Goal: Task Accomplishment & Management: Use online tool/utility

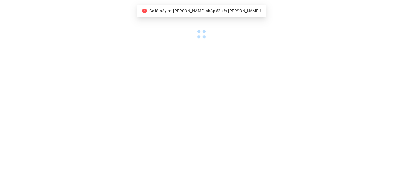
click at [167, 65] on body "Có lỗi xảy ra: [PERSON_NAME] nhập đã kết [PERSON_NAME]!" at bounding box center [201, 94] width 403 height 189
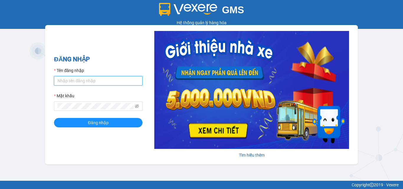
click at [98, 83] on input "Tên đăng nhập" at bounding box center [98, 80] width 89 height 9
type input "kieuoanh.tankimchi"
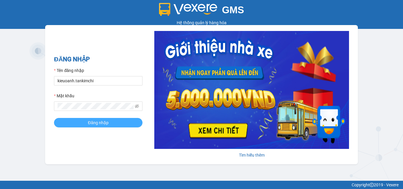
click at [95, 124] on span "Đăng nhập" at bounding box center [98, 123] width 21 height 6
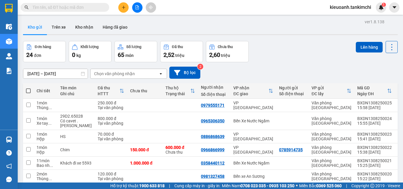
click at [88, 5] on input "text" at bounding box center [67, 7] width 70 height 6
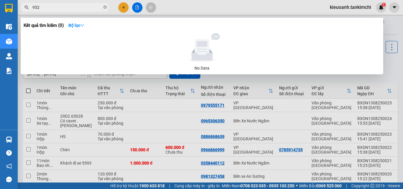
type input "9520"
click at [105, 8] on icon "close-circle" at bounding box center [105, 7] width 4 height 4
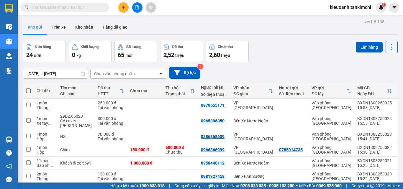
click at [94, 9] on input "text" at bounding box center [67, 7] width 70 height 6
click at [88, 10] on input "text" at bounding box center [67, 7] width 70 height 6
click at [87, 11] on span at bounding box center [65, 7] width 89 height 9
click at [86, 9] on input "text" at bounding box center [67, 7] width 70 height 6
click at [87, 10] on input "text" at bounding box center [67, 7] width 70 height 6
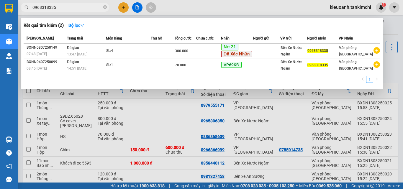
click at [74, 5] on input "0968318335" at bounding box center [67, 7] width 70 height 6
click at [67, 10] on input "0968318335" at bounding box center [67, 7] width 70 height 6
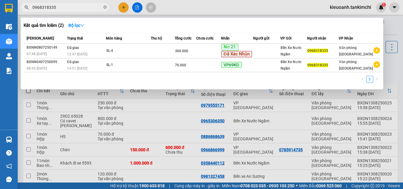
click at [67, 10] on input "0968318335" at bounding box center [67, 7] width 70 height 6
click at [190, 4] on div at bounding box center [201, 94] width 403 height 189
click at [83, 10] on input "0968318335" at bounding box center [67, 7] width 70 height 6
drag, startPoint x: 45, startPoint y: 8, endPoint x: 23, endPoint y: 7, distance: 21.9
click at [23, 7] on span "0968318335" at bounding box center [65, 7] width 89 height 9
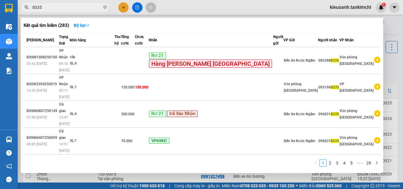
type input "8335"
click at [59, 8] on input "8335" at bounding box center [67, 7] width 70 height 6
click at [65, 5] on input "8335" at bounding box center [67, 7] width 70 height 6
click at [76, 9] on input "8335" at bounding box center [67, 7] width 70 height 6
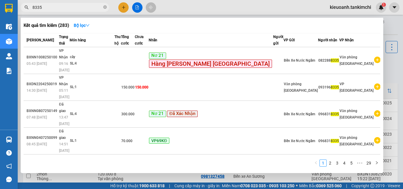
click at [76, 9] on input "8335" at bounding box center [67, 7] width 70 height 6
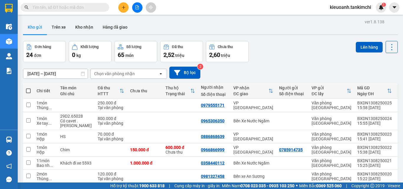
click at [88, 6] on input "text" at bounding box center [67, 7] width 70 height 6
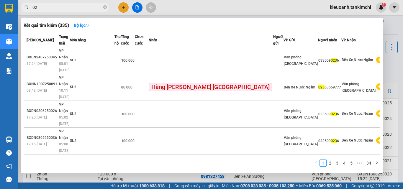
type input "0"
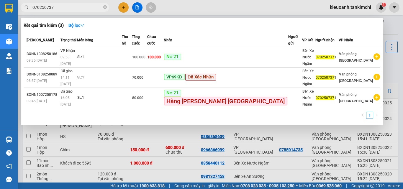
click at [68, 7] on input "070250737" at bounding box center [67, 7] width 70 height 6
click at [54, 10] on input "070250737" at bounding box center [67, 7] width 70 height 6
type input "070250737"
click at [186, 9] on div at bounding box center [201, 94] width 403 height 189
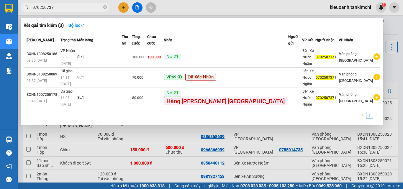
click at [84, 11] on span "070250737" at bounding box center [65, 7] width 89 height 9
click at [74, 7] on input "070250737" at bounding box center [67, 7] width 70 height 6
click at [174, 10] on div at bounding box center [201, 94] width 403 height 189
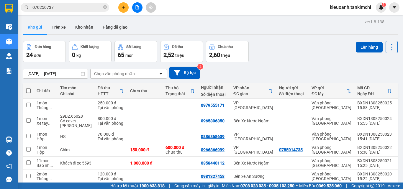
click at [75, 6] on input "070250737" at bounding box center [67, 7] width 70 height 6
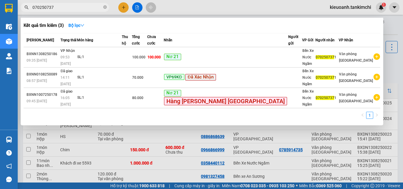
click at [86, 4] on span "070250737" at bounding box center [65, 7] width 89 height 9
click at [104, 8] on icon "close-circle" at bounding box center [105, 7] width 4 height 4
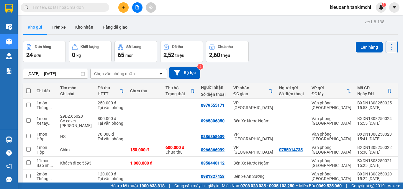
click at [85, 7] on input "text" at bounding box center [67, 7] width 70 height 6
click at [76, 5] on input "text" at bounding box center [67, 7] width 70 height 6
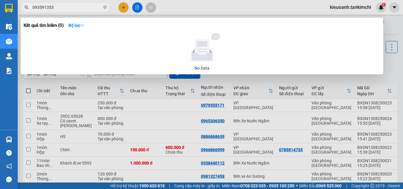
click at [74, 7] on input "093591353" at bounding box center [67, 7] width 70 height 6
click at [47, 6] on input "093591353" at bounding box center [67, 7] width 70 height 6
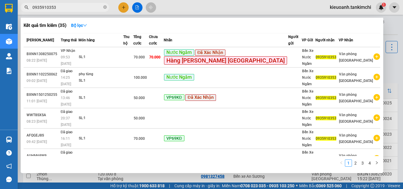
click at [84, 8] on input "0935910353" at bounding box center [67, 7] width 70 height 6
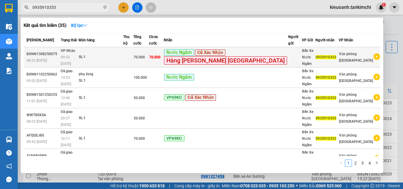
type input "0935910353"
click at [100, 63] on td "SL: 1" at bounding box center [101, 57] width 45 height 20
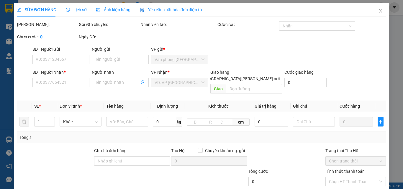
click at [79, 13] on div "Lịch sử" at bounding box center [76, 10] width 21 height 14
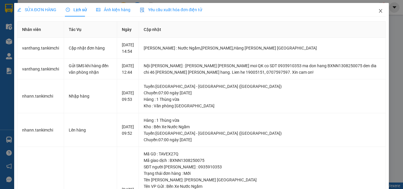
click at [379, 11] on icon "close" at bounding box center [380, 11] width 3 height 4
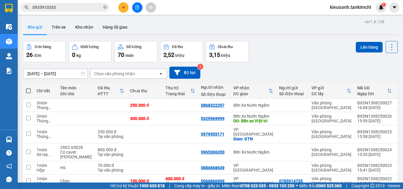
click at [66, 8] on input "0935910353" at bounding box center [67, 7] width 70 height 6
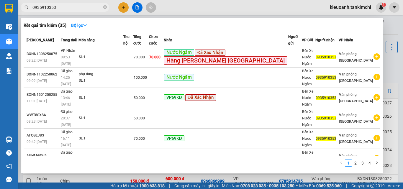
click at [70, 9] on input "0935910353" at bounding box center [67, 7] width 70 height 6
click at [85, 7] on input "0935910353" at bounding box center [67, 7] width 70 height 6
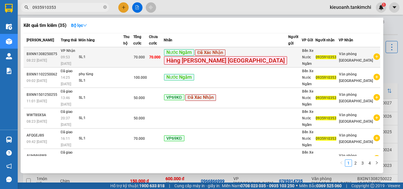
click at [123, 54] on div "SL: 1" at bounding box center [101, 57] width 44 height 6
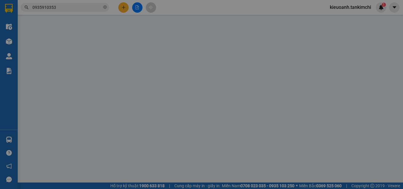
click at [77, 12] on div "SỬA ĐƠN HÀNG Lịch sử [PERSON_NAME] hàng Yêu cầu xuất [PERSON_NAME] điện tử Tota…" at bounding box center [201, 94] width 403 height 189
type input "0935910353"
type input "70.000"
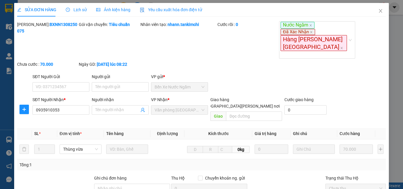
click at [77, 10] on span "Lịch sử" at bounding box center [76, 9] width 21 height 5
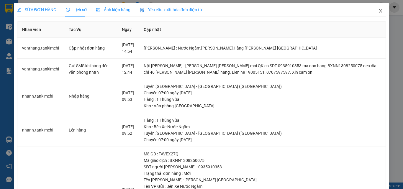
click at [379, 10] on icon "close" at bounding box center [380, 11] width 3 height 4
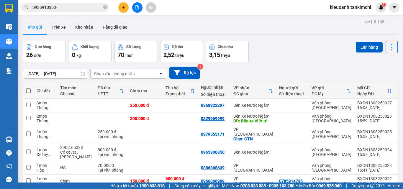
click at [82, 8] on input "0935910353" at bounding box center [67, 7] width 70 height 6
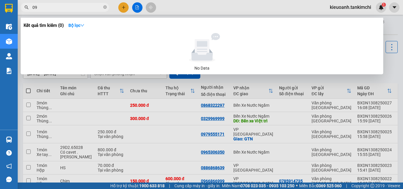
type input "0"
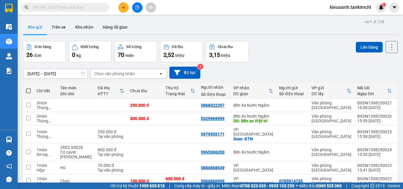
click at [64, 8] on input "text" at bounding box center [67, 7] width 70 height 6
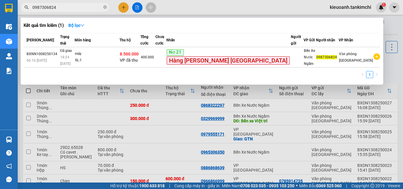
click at [64, 8] on input "0987306824" at bounding box center [67, 7] width 70 height 6
click at [177, 4] on div at bounding box center [201, 94] width 403 height 189
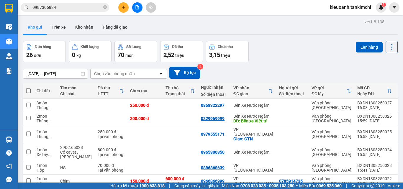
click at [89, 3] on span "0987306824" at bounding box center [65, 7] width 89 height 9
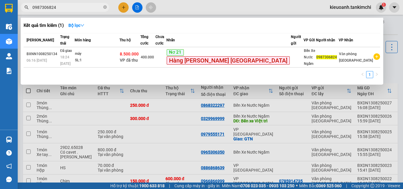
drag, startPoint x: 89, startPoint y: 3, endPoint x: 83, endPoint y: 5, distance: 6.3
drag, startPoint x: 83, startPoint y: 5, endPoint x: 79, endPoint y: 7, distance: 5.2
click at [79, 7] on input "0987306824" at bounding box center [67, 7] width 70 height 6
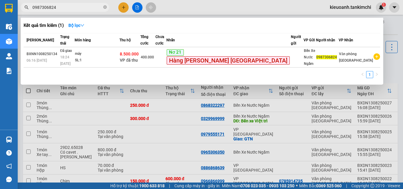
paste input "76801672"
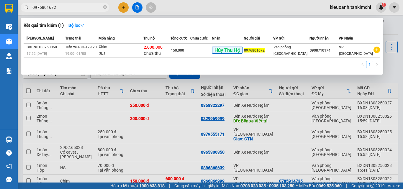
click at [67, 7] on input "0976801672" at bounding box center [67, 7] width 70 height 6
type input "0976801672"
click at [104, 9] on icon "close-circle" at bounding box center [105, 7] width 4 height 4
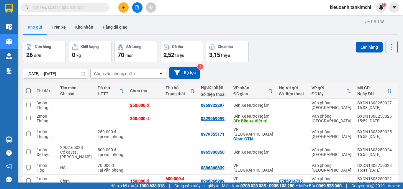
click at [91, 8] on input "text" at bounding box center [67, 7] width 70 height 6
click at [69, 9] on input "text" at bounding box center [67, 7] width 70 height 6
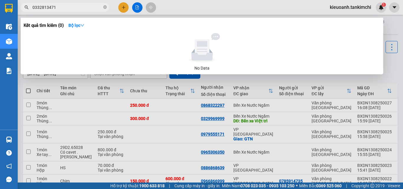
click at [71, 9] on input "0332813471" at bounding box center [67, 7] width 70 height 6
click at [80, 9] on input "0332813471" at bounding box center [67, 7] width 70 height 6
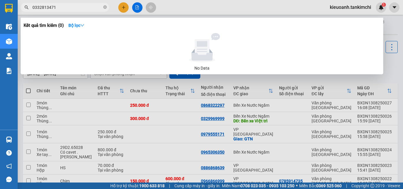
type input "0332813471"
click at [105, 9] on icon "close-circle" at bounding box center [105, 7] width 4 height 4
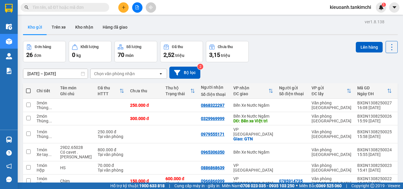
click at [95, 9] on input "text" at bounding box center [67, 7] width 70 height 6
paste input "0987306824"
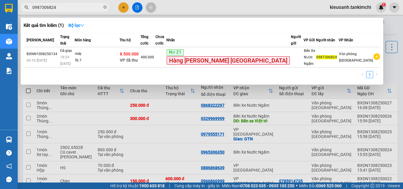
type input "0987306824"
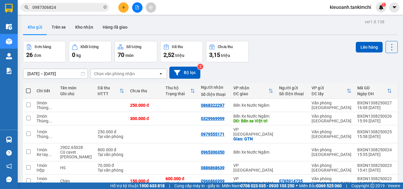
click at [63, 6] on input "0987306824" at bounding box center [67, 7] width 70 height 6
click at [61, 7] on input "0987306824" at bounding box center [67, 7] width 70 height 6
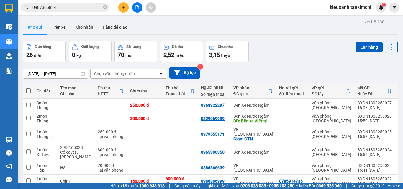
click at [74, 9] on input "0987306824" at bounding box center [67, 7] width 70 height 6
click at [65, 8] on input "0987306824" at bounding box center [67, 7] width 70 height 6
click at [66, 7] on input "0987306824" at bounding box center [67, 7] width 70 height 6
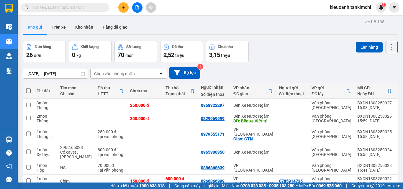
click at [71, 7] on input "text" at bounding box center [67, 7] width 70 height 6
paste input "0987306824"
type input "0987306824"
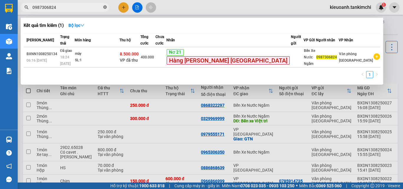
click at [106, 5] on span at bounding box center [105, 8] width 4 height 6
